Goal: Communication & Community: Connect with others

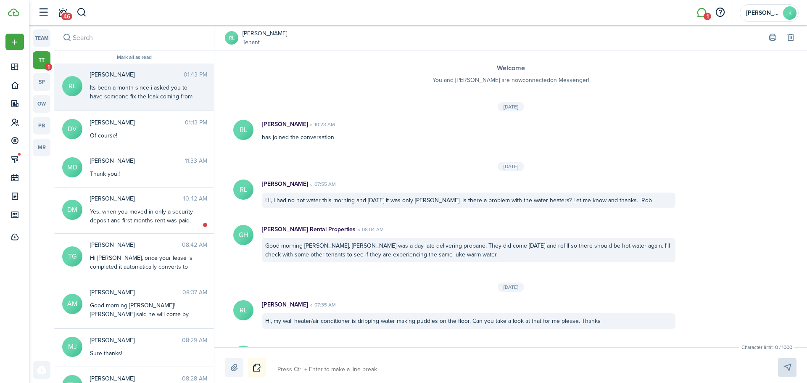
scroll to position [212, 0]
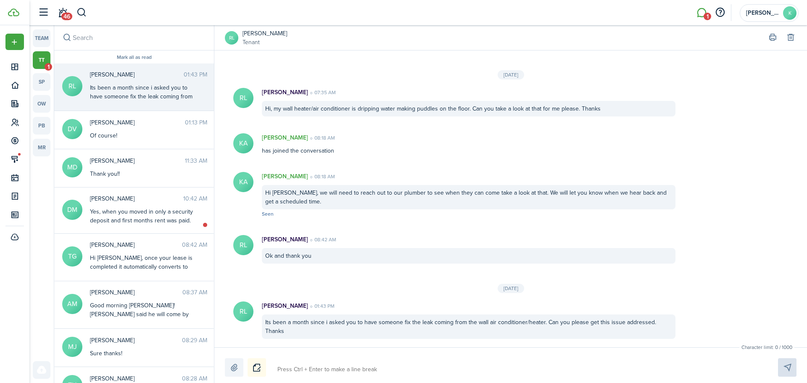
click at [283, 35] on link "[PERSON_NAME]" at bounding box center [264, 33] width 45 height 9
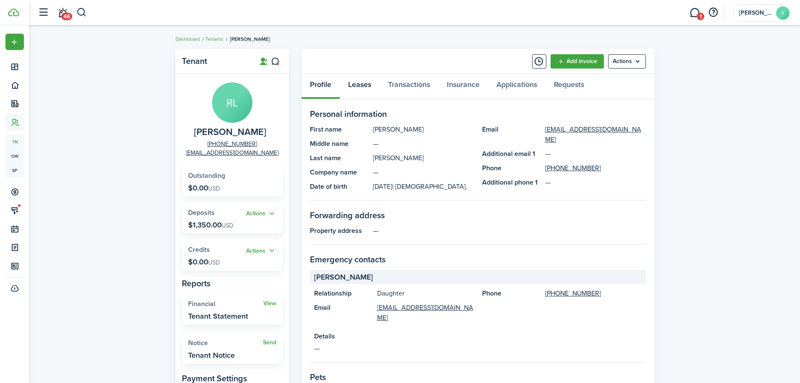
click at [359, 81] on link "Leases" at bounding box center [360, 86] width 40 height 25
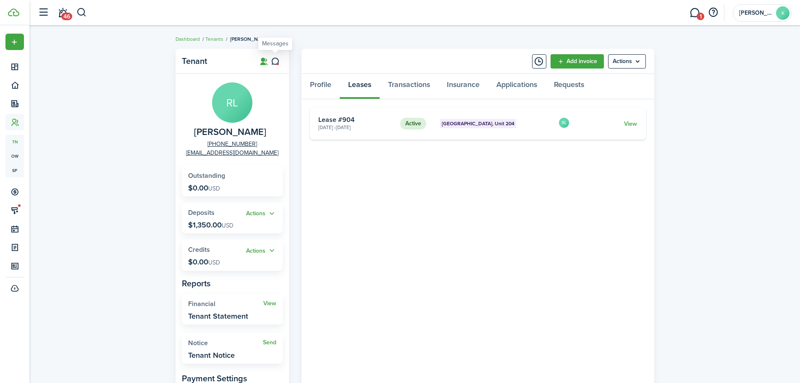
click at [276, 63] on icon at bounding box center [275, 61] width 9 height 8
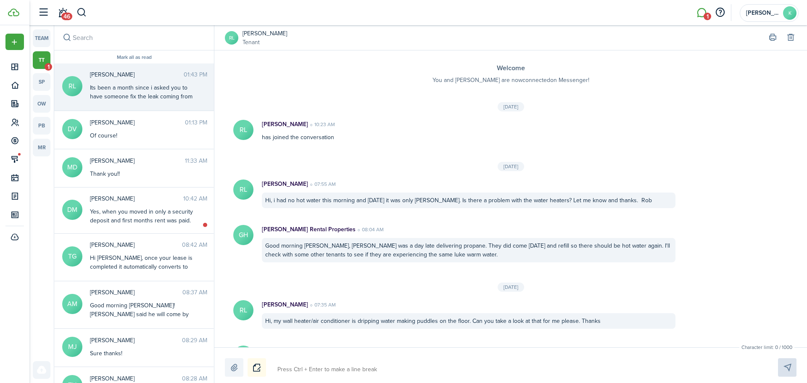
scroll to position [212, 0]
